Goal: Information Seeking & Learning: Check status

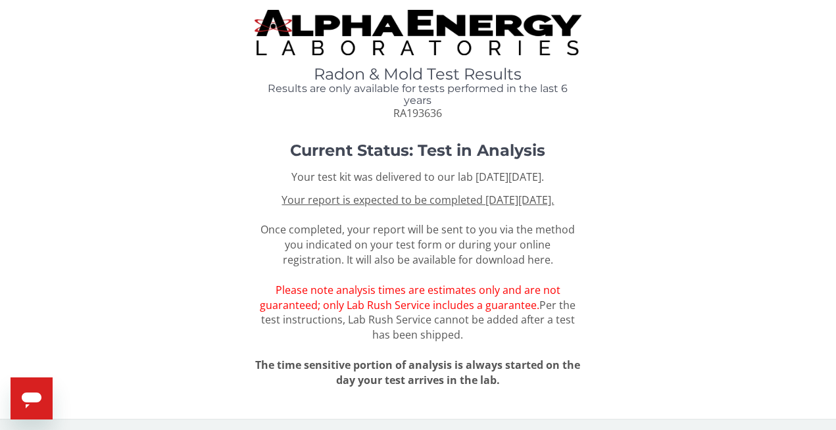
scroll to position [16, 0]
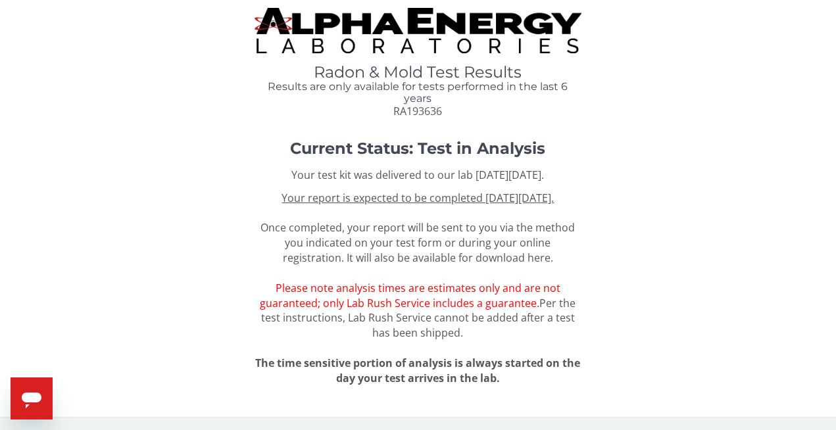
click at [35, 401] on icon "Open messaging window" at bounding box center [32, 401] width 20 height 16
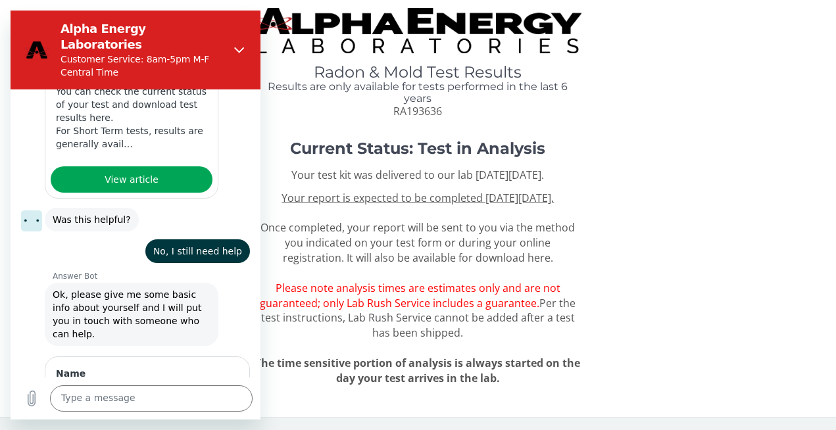
scroll to position [0, 0]
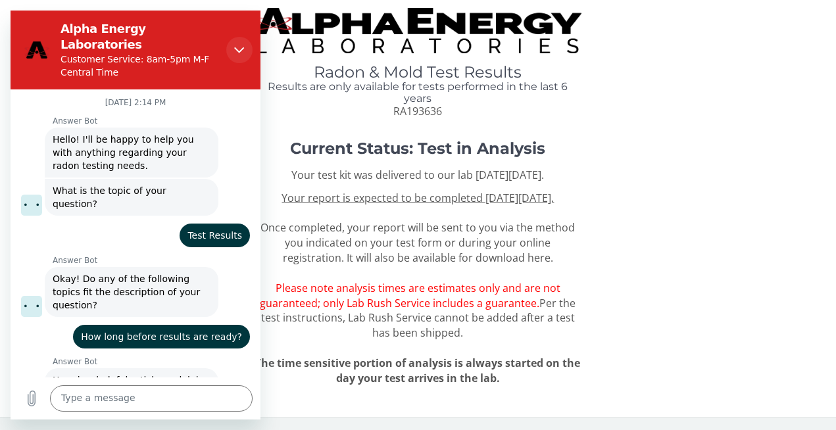
click at [241, 45] on icon "Close" at bounding box center [239, 50] width 11 height 11
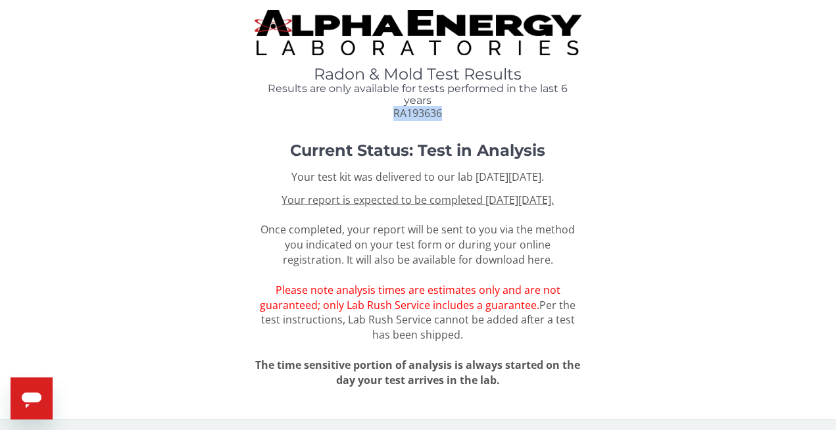
drag, startPoint x: 448, startPoint y: 111, endPoint x: 376, endPoint y: 112, distance: 71.7
click at [376, 112] on div "Radon & Mold Test Results Results are only available for tests performed in the…" at bounding box center [418, 93] width 326 height 55
copy span "RA193636"
click at [423, 205] on u "Your report is expected to be completed on Tuesday, September 9th 2025." at bounding box center [417, 200] width 272 height 14
click at [423, 207] on u "Your report is expected to be completed on Tuesday, September 9th 2025." at bounding box center [417, 200] width 272 height 14
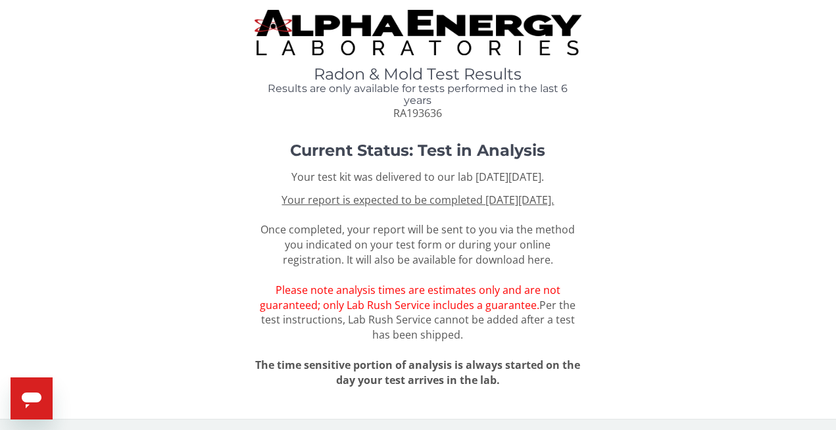
click at [423, 207] on u "Your report is expected to be completed on Tuesday, September 9th 2025." at bounding box center [417, 200] width 272 height 14
click at [414, 312] on span "Please note analysis times are estimates only and are not guaranteed; only Lab …" at bounding box center [410, 298] width 301 height 30
copy span "will"
drag, startPoint x: 448, startPoint y: 110, endPoint x: 375, endPoint y: 112, distance: 73.0
click at [375, 112] on div "Radon & Mold Test Results Results are only available for tests performed in the…" at bounding box center [418, 93] width 326 height 55
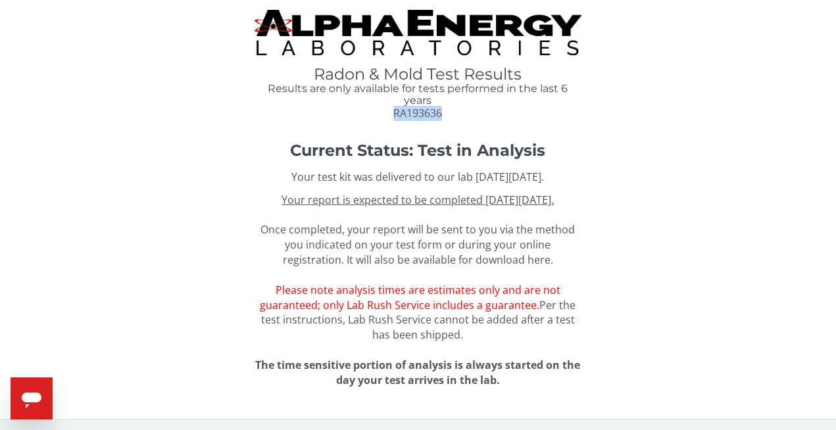
copy span "RA193636"
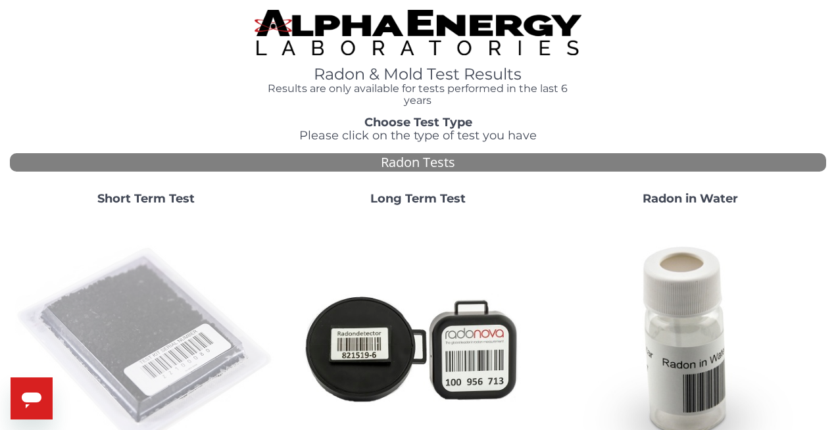
click at [174, 367] on img at bounding box center [146, 347] width 262 height 262
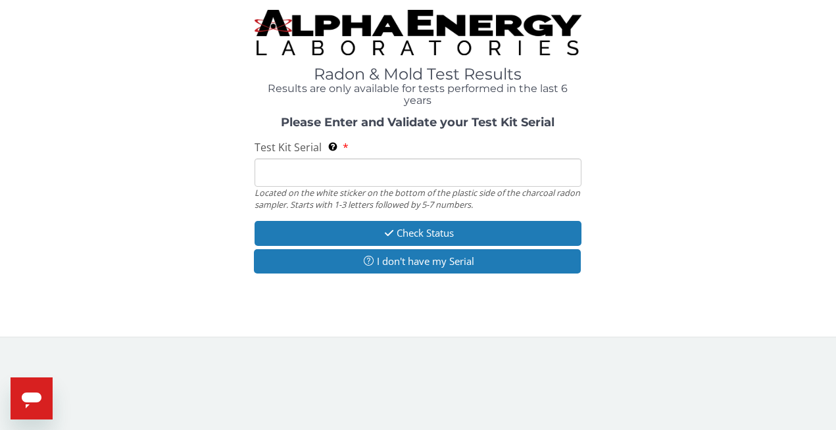
click at [276, 185] on input "Test Kit Serial Located on the white sticker on the bottom of the plastic side …" at bounding box center [418, 173] width 326 height 28
paste input "RA193636"
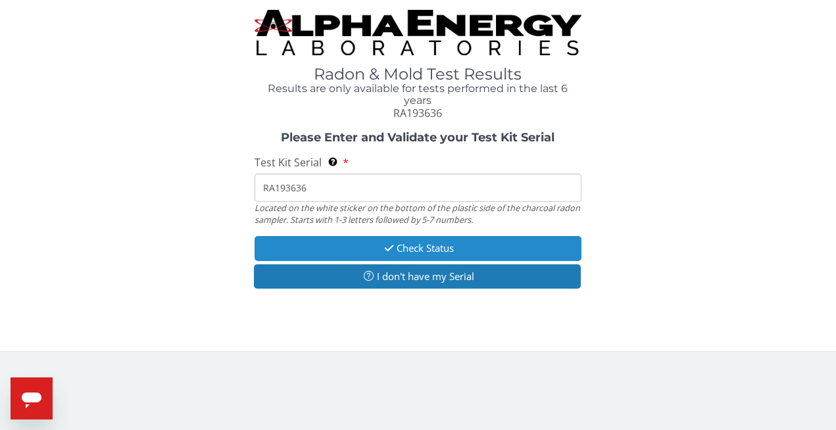
type input "RA193636"
click at [348, 241] on button "Check Status" at bounding box center [418, 248] width 326 height 24
